Goal: Transaction & Acquisition: Purchase product/service

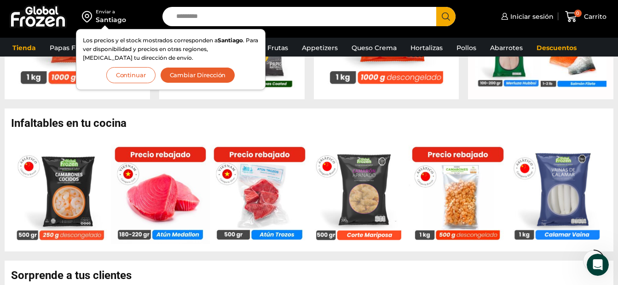
scroll to position [644, 0]
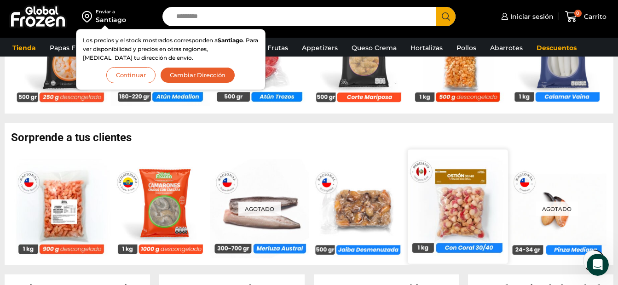
click at [455, 216] on img at bounding box center [458, 206] width 100 height 100
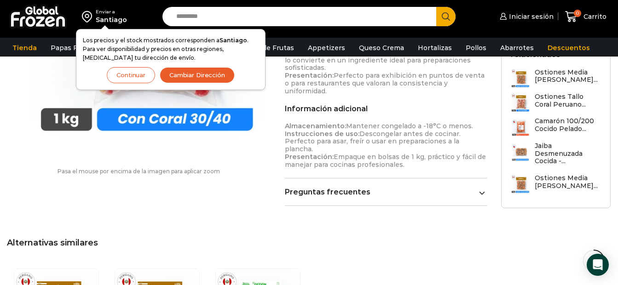
scroll to position [645, 0]
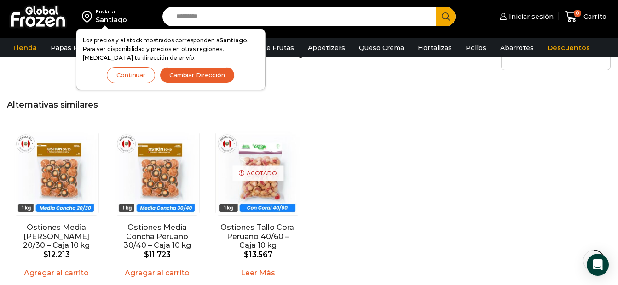
click at [129, 75] on button "Continuar" at bounding box center [131, 75] width 48 height 16
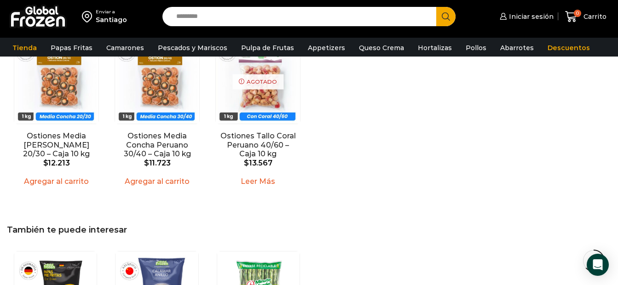
scroll to position [460, 0]
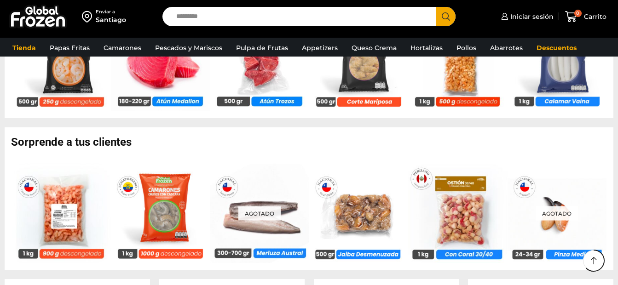
scroll to position [644, 0]
